Goal: Task Accomplishment & Management: Use online tool/utility

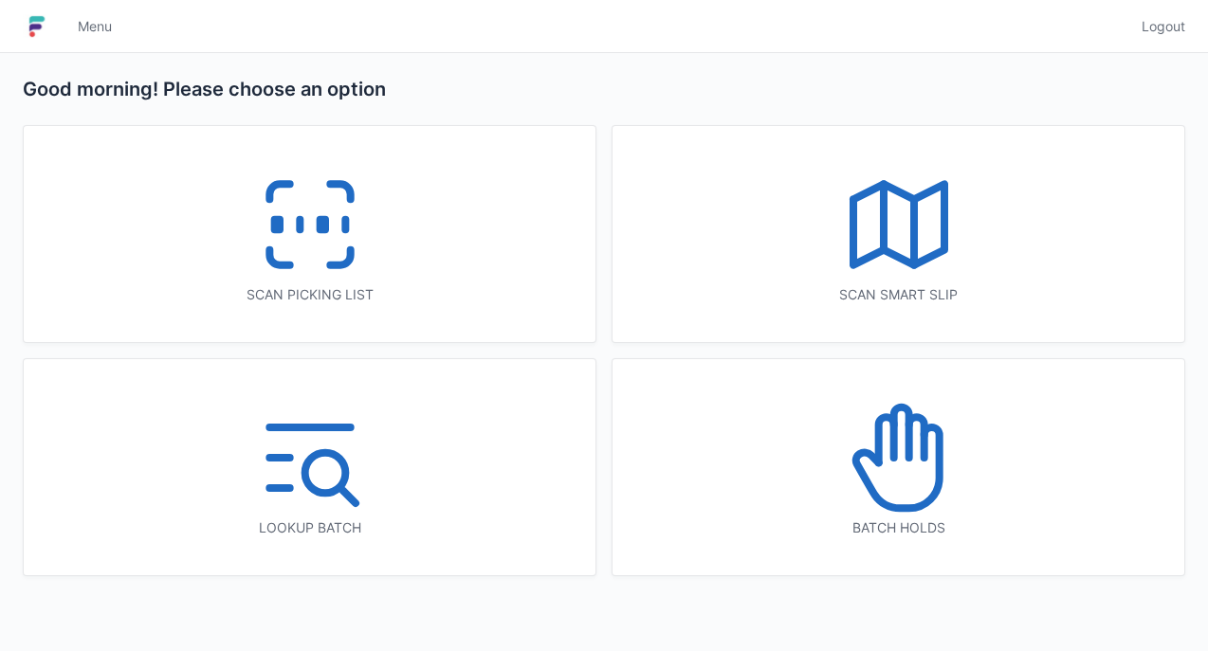
click at [312, 193] on icon at bounding box center [309, 224] width 121 height 121
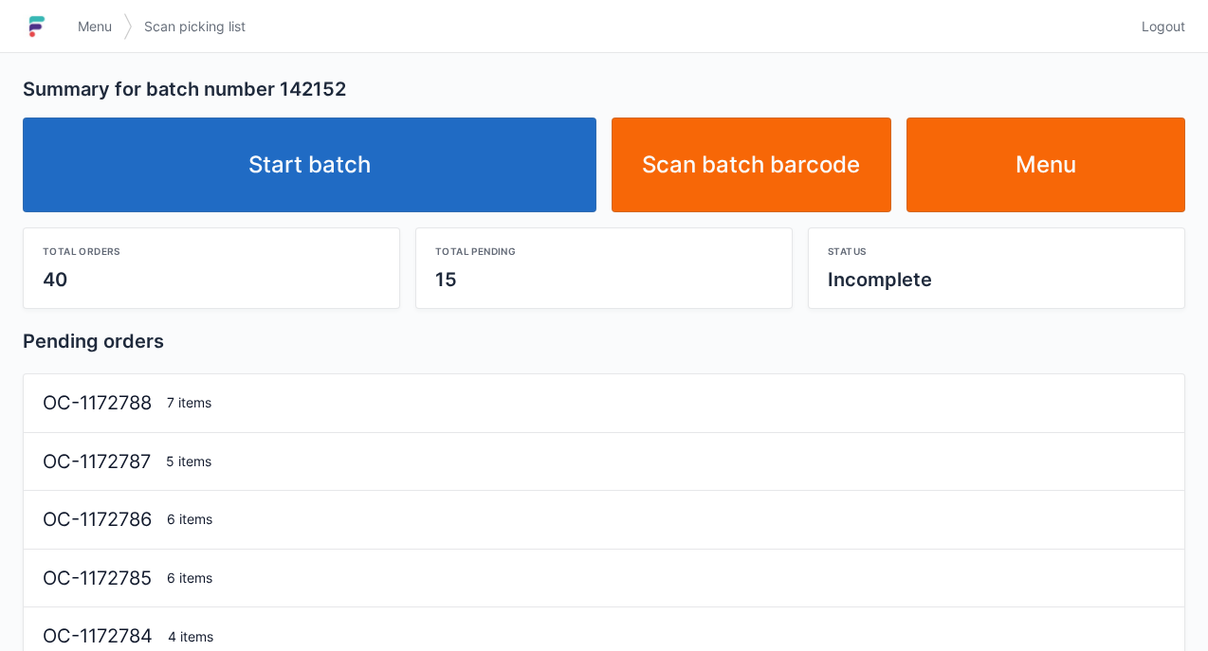
click at [318, 148] on link "Start batch" at bounding box center [310, 165] width 574 height 95
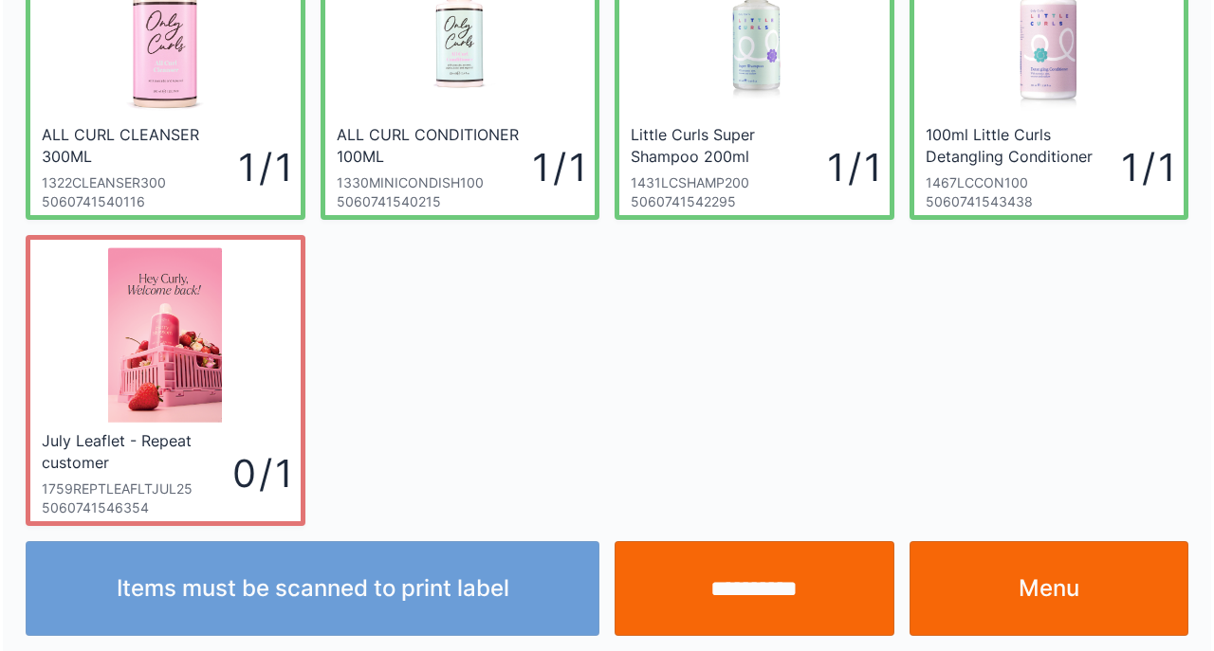
scroll to position [141, 0]
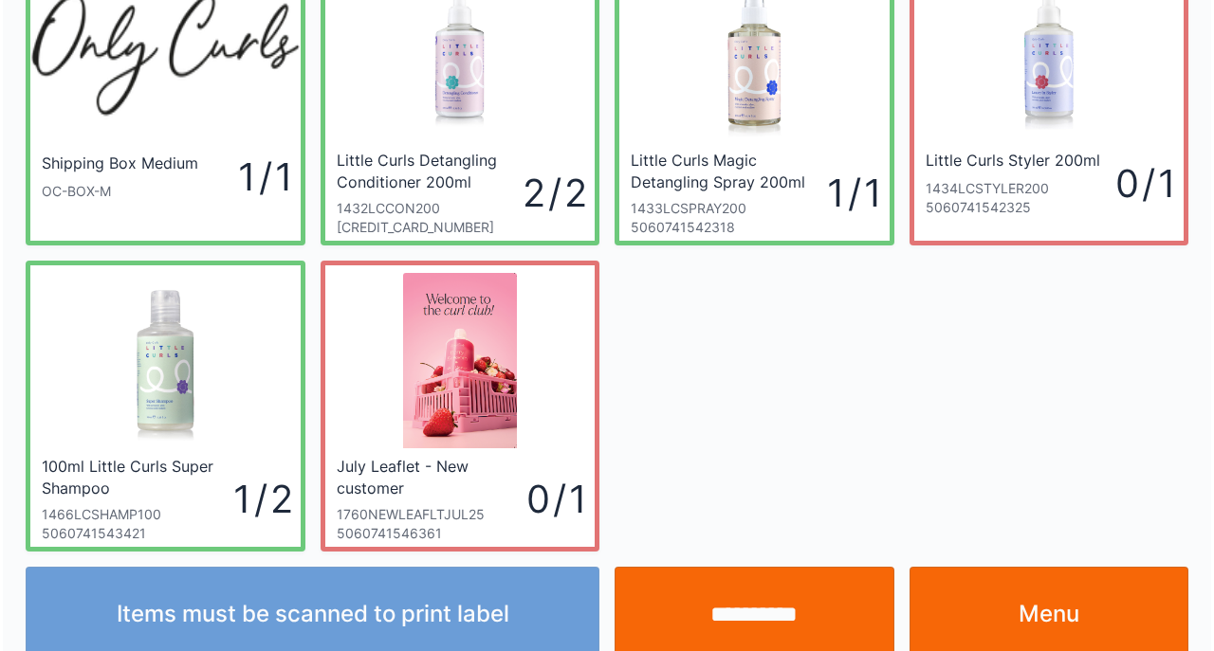
scroll to position [141, 0]
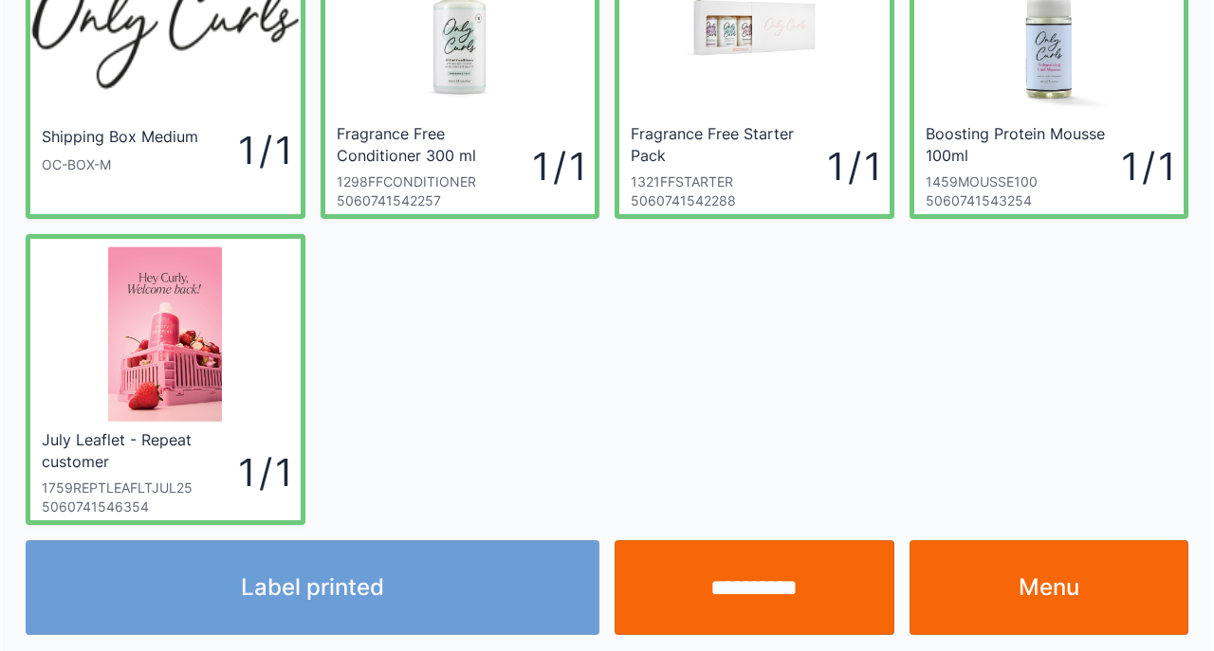
scroll to position [141, 0]
